Goal: Information Seeking & Learning: Find specific fact

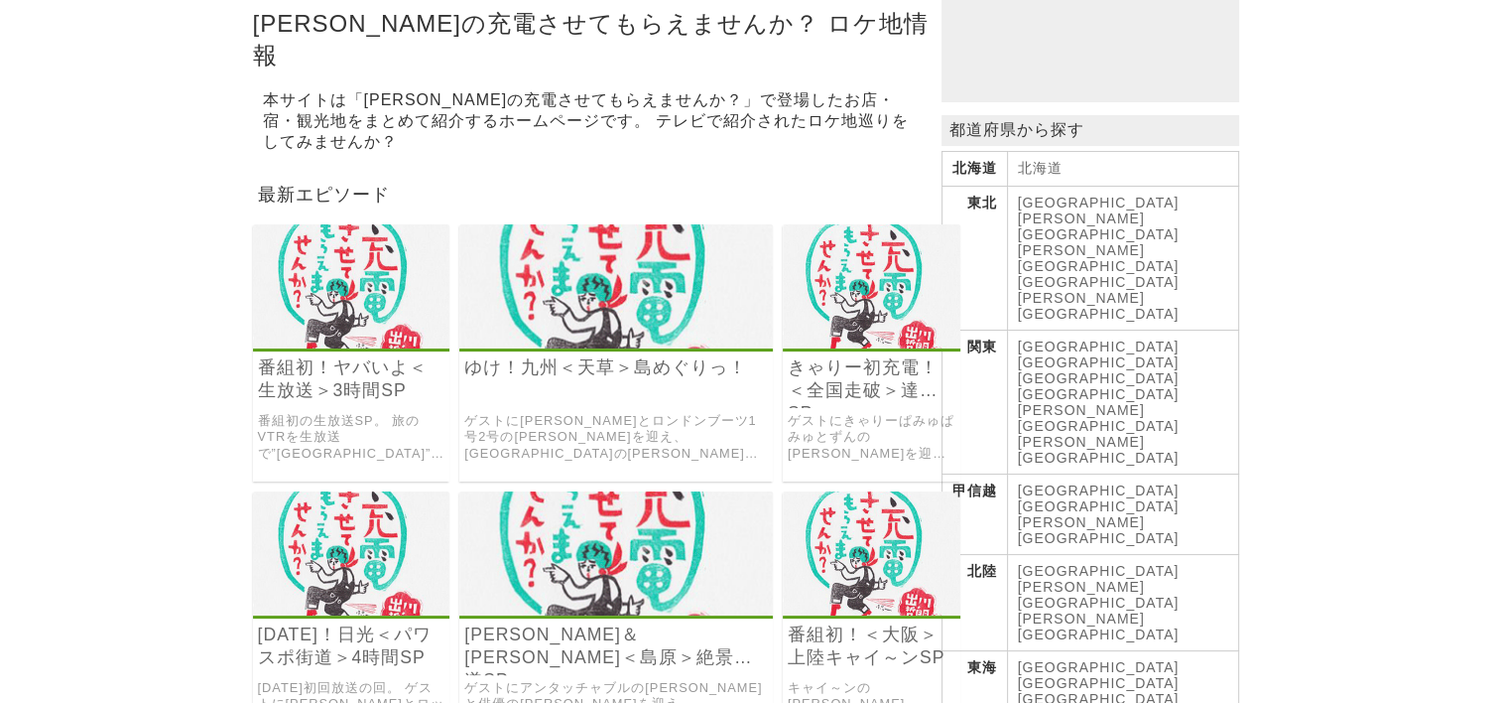
scroll to position [298, 0]
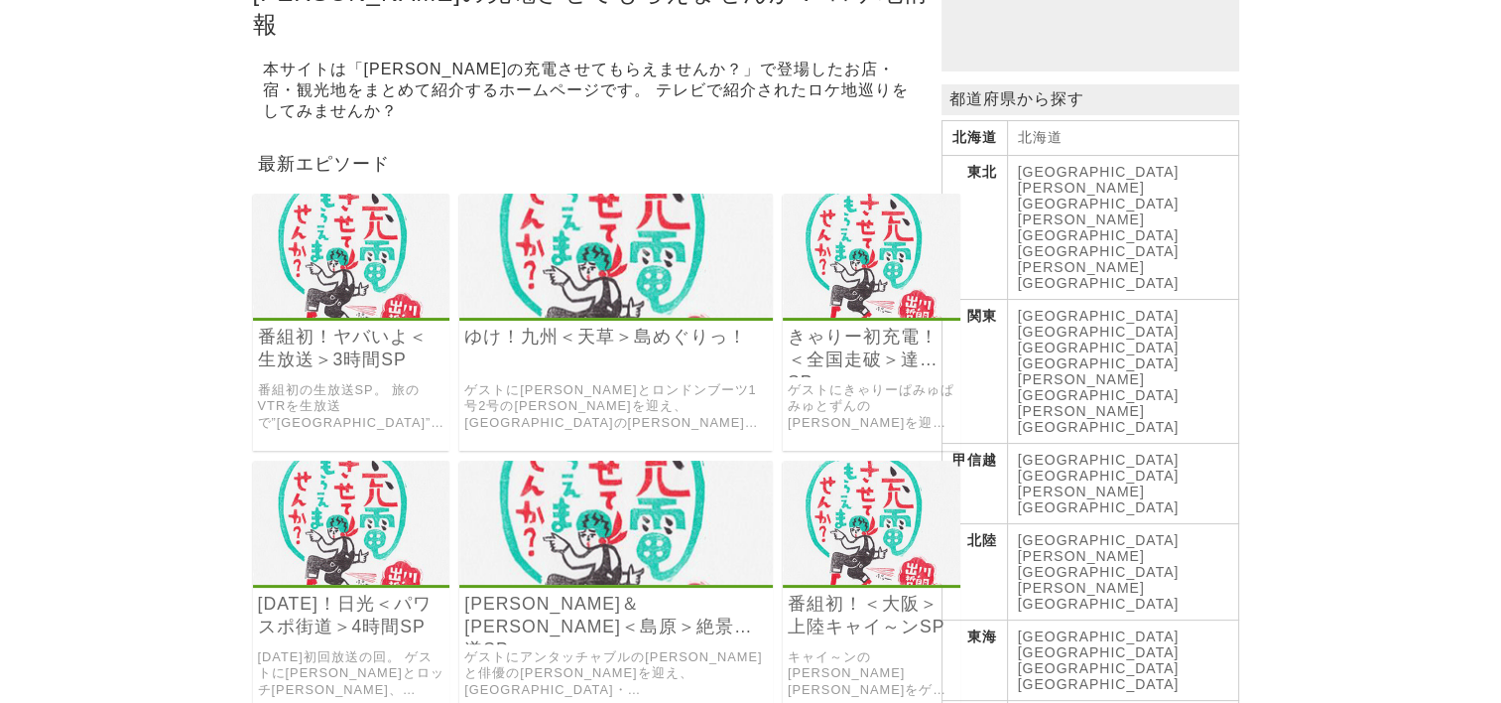
click at [1099, 644] on link "[GEOGRAPHIC_DATA]" at bounding box center [1099, 652] width 162 height 16
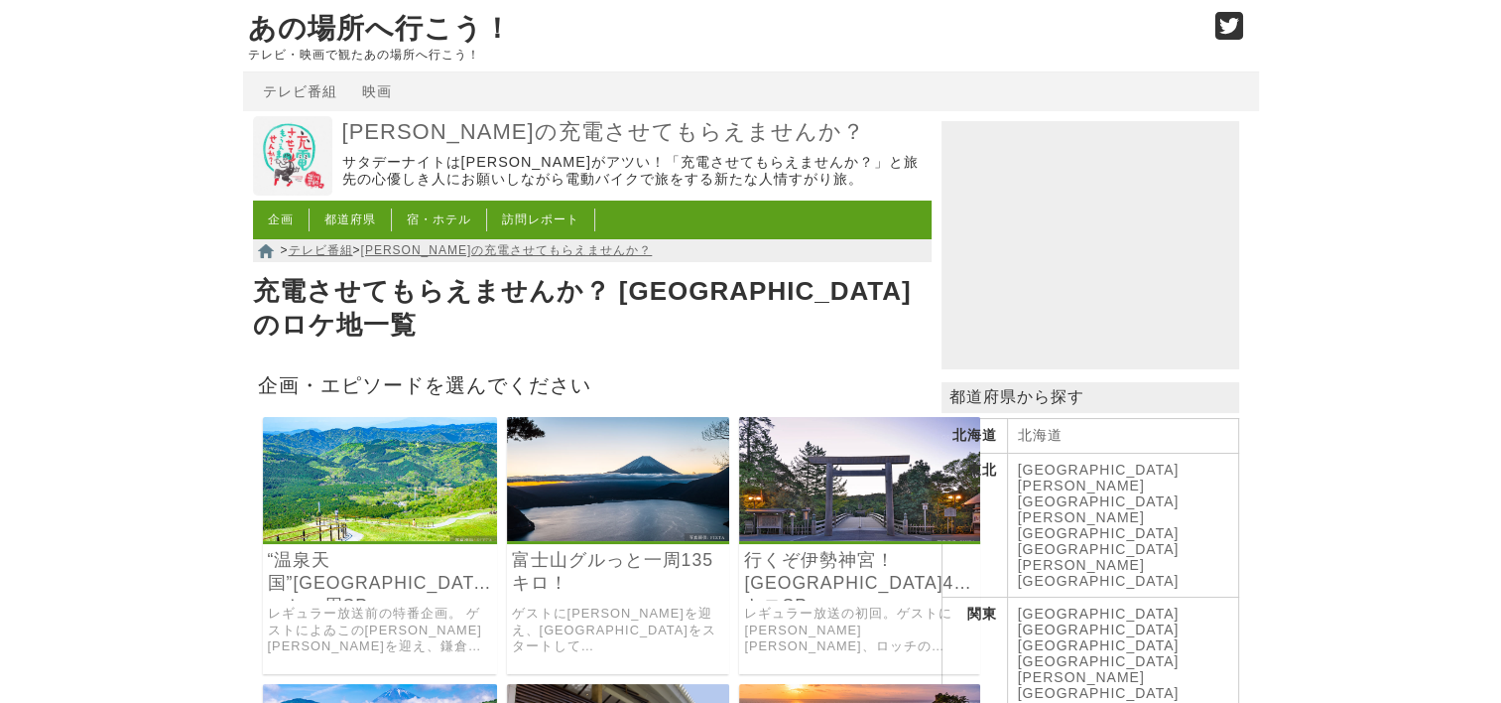
click at [377, 452] on img at bounding box center [380, 479] width 234 height 124
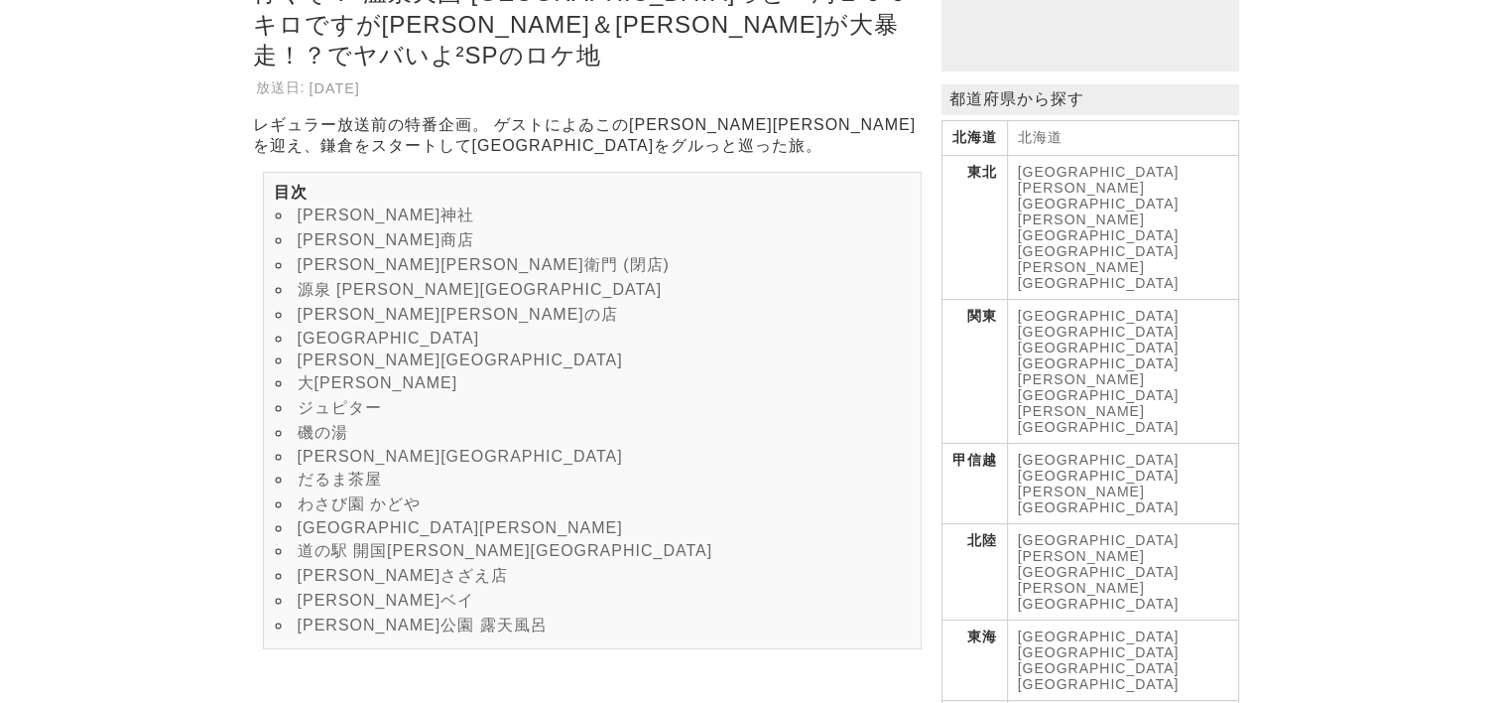
scroll to position [695, 0]
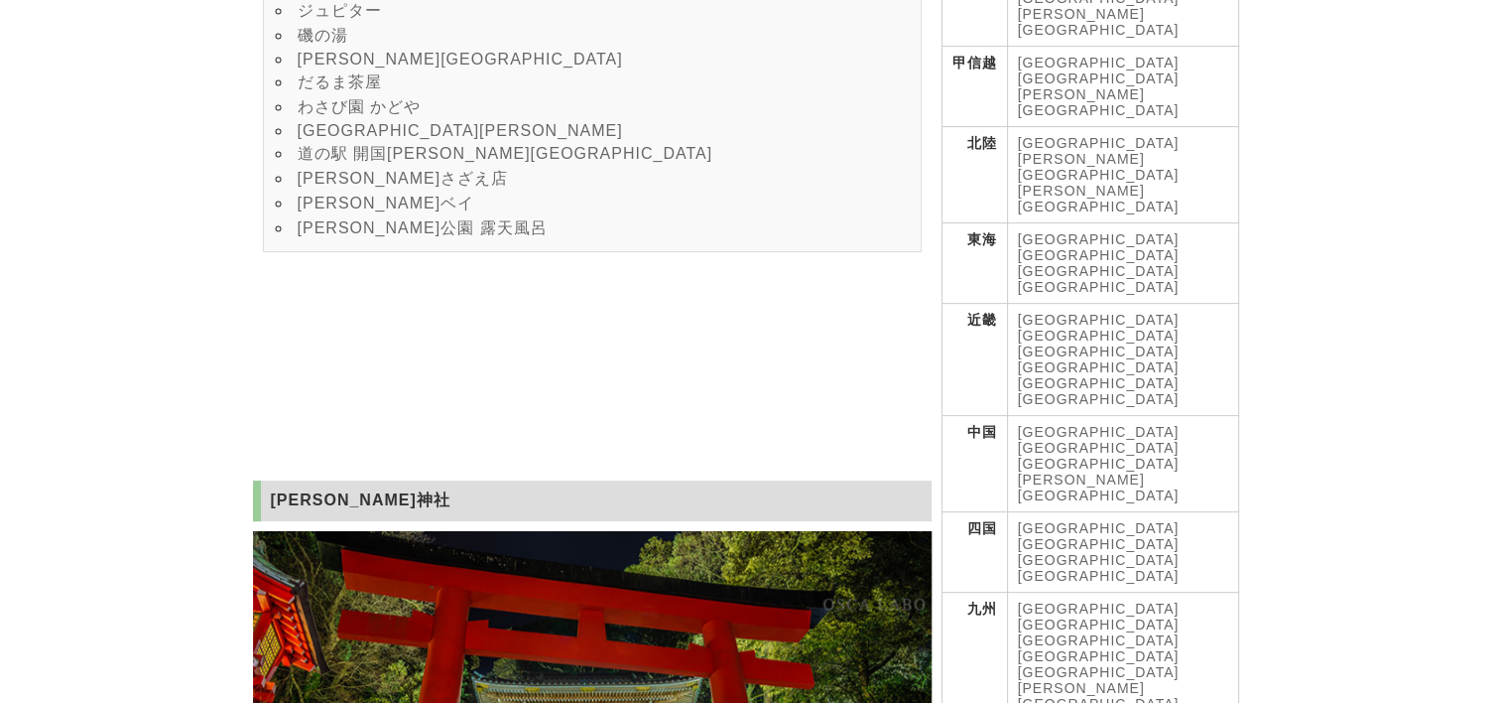
click at [335, 236] on link "[PERSON_NAME]公園 露天風呂" at bounding box center [423, 227] width 250 height 17
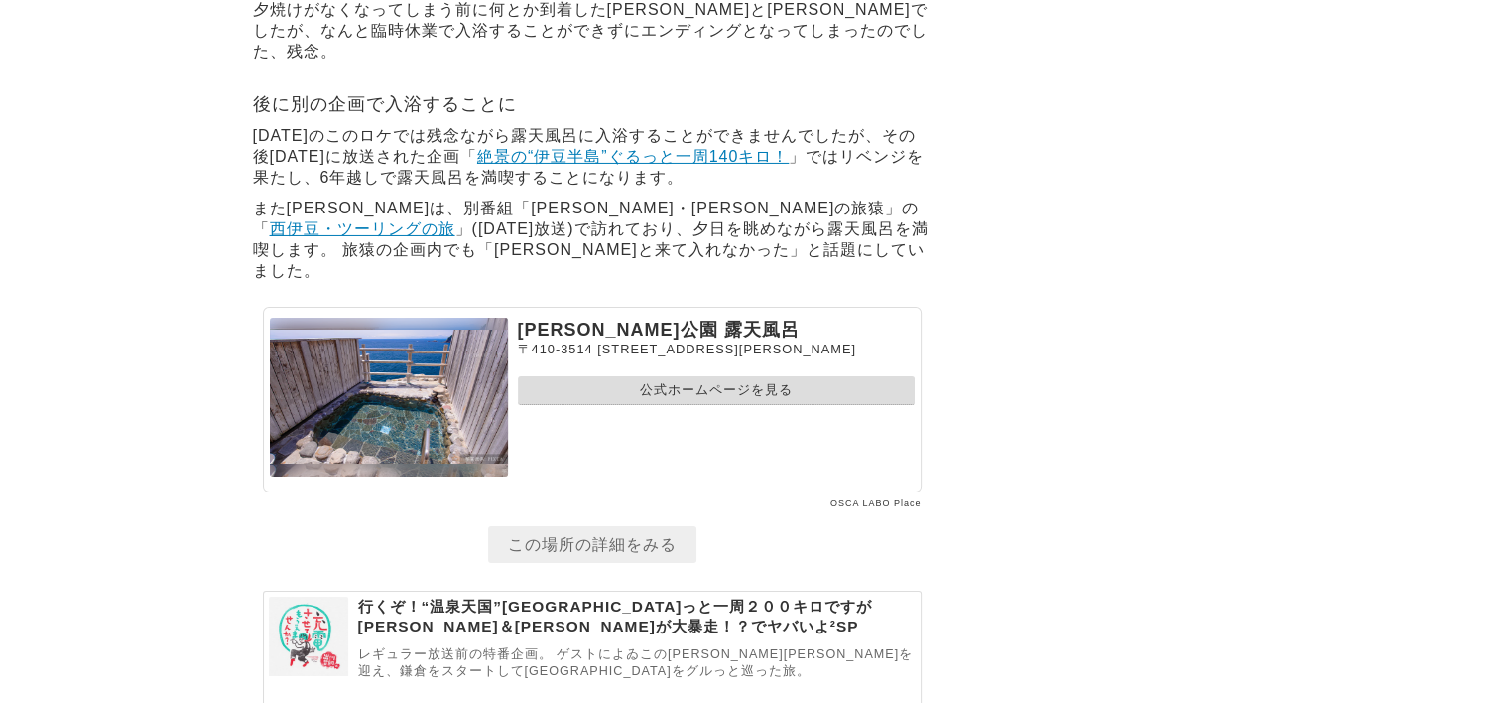
scroll to position [14397, 0]
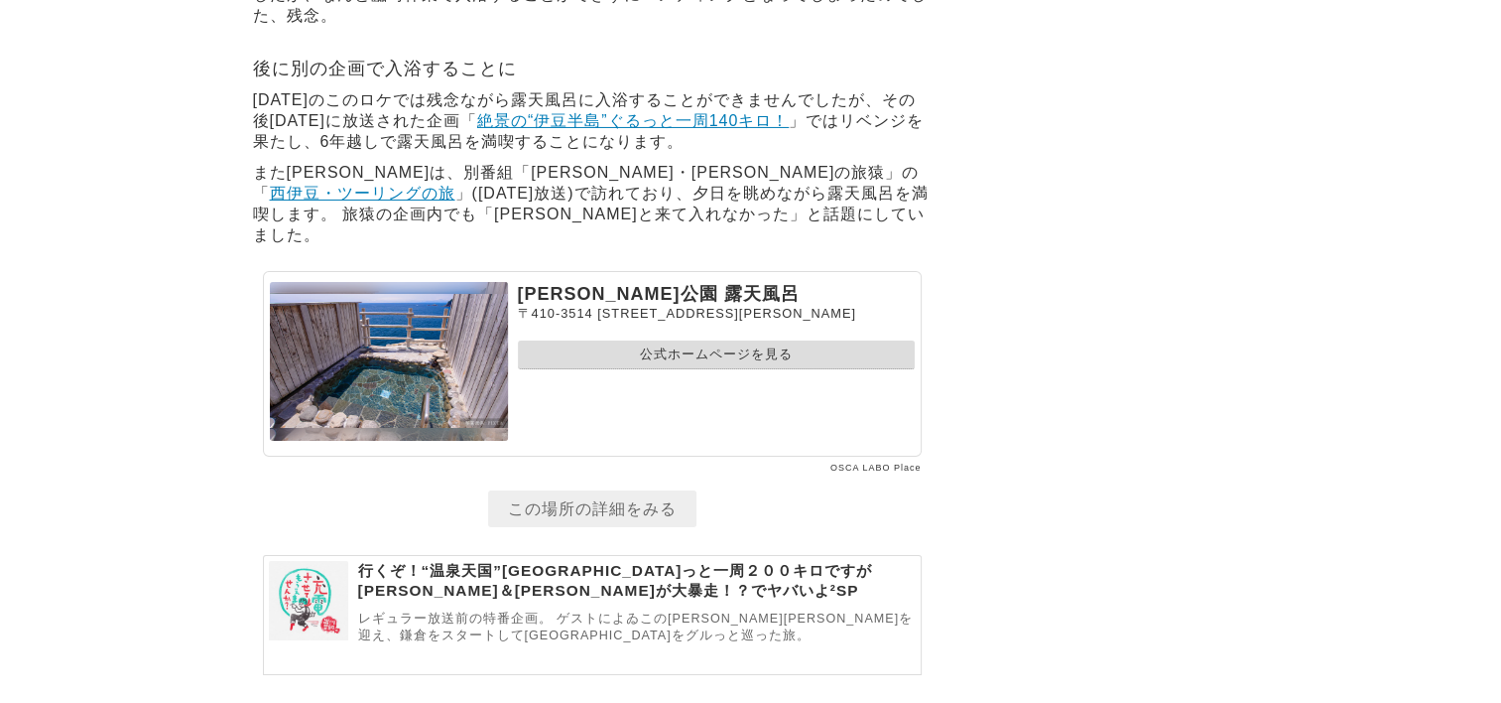
click at [712, 369] on link "公式ホームページを見る" at bounding box center [716, 354] width 397 height 29
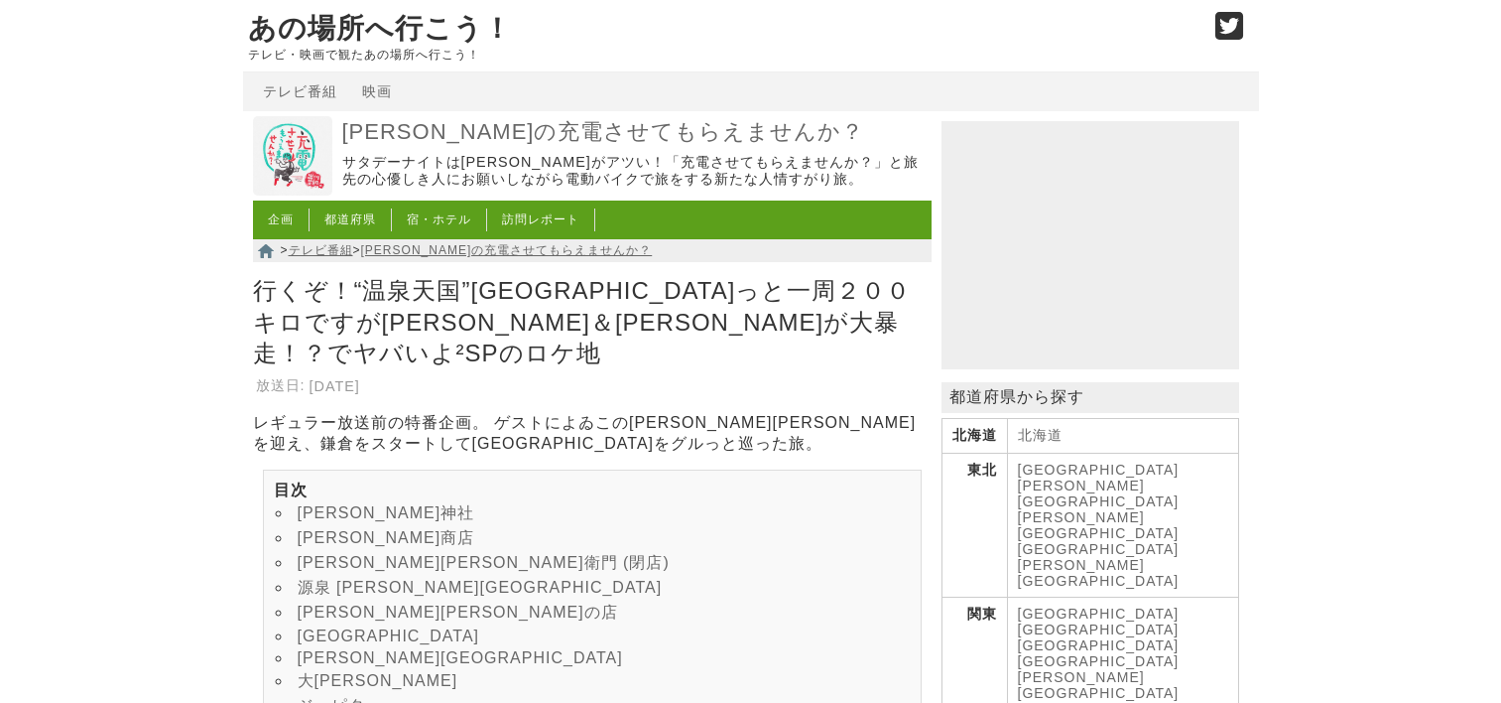
scroll to position [14365, 0]
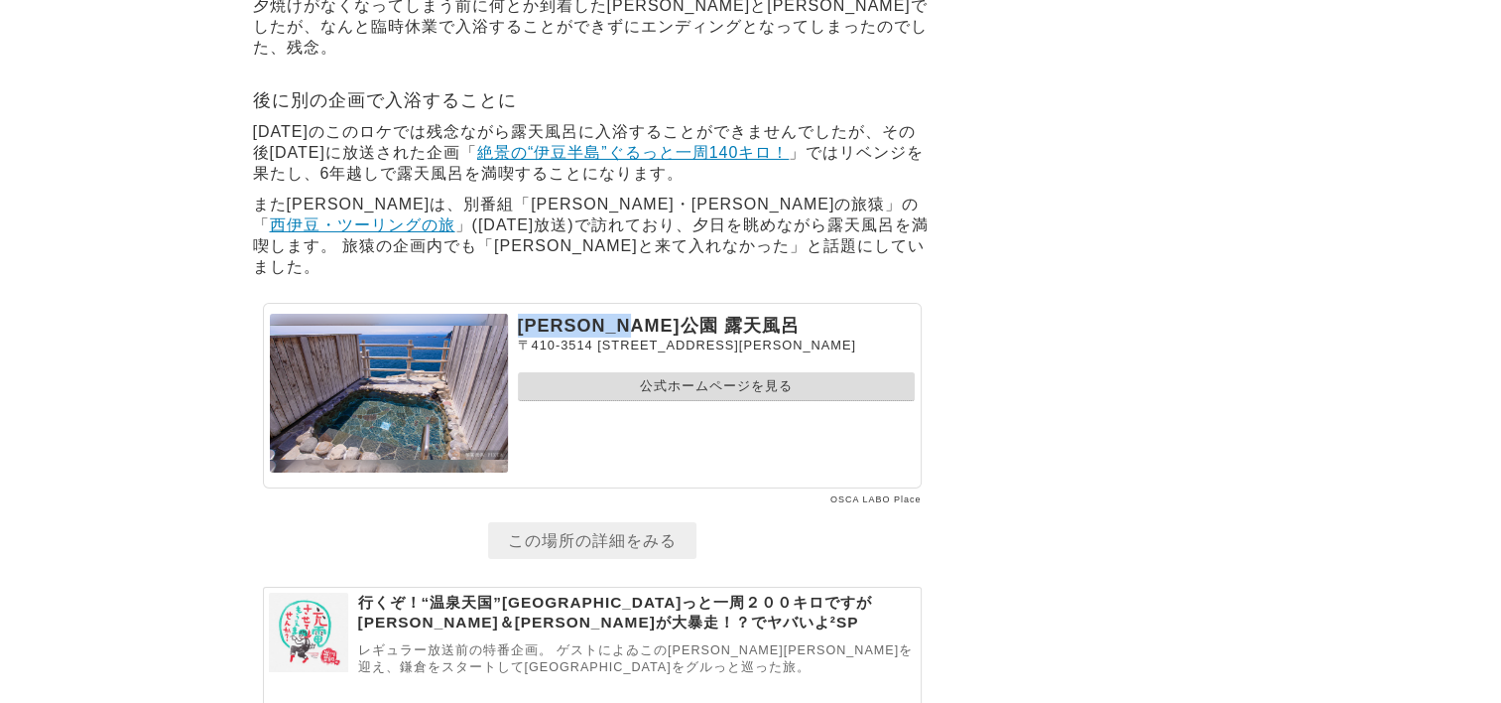
drag, startPoint x: 525, startPoint y: 370, endPoint x: 678, endPoint y: 365, distance: 152.9
click at [678, 337] on p "[PERSON_NAME]公園 露天風呂" at bounding box center [716, 326] width 397 height 24
drag, startPoint x: 678, startPoint y: 365, endPoint x: 647, endPoint y: 365, distance: 30.8
copy p "[PERSON_NAME]公園 露天風呂"
